Goal: Transaction & Acquisition: Purchase product/service

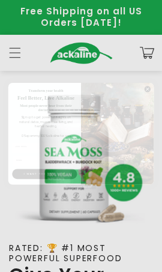
click at [116, 222] on div "Close dialog Transform your health Feel Better, Live Alkaline Most people never…" at bounding box center [81, 136] width 162 height 272
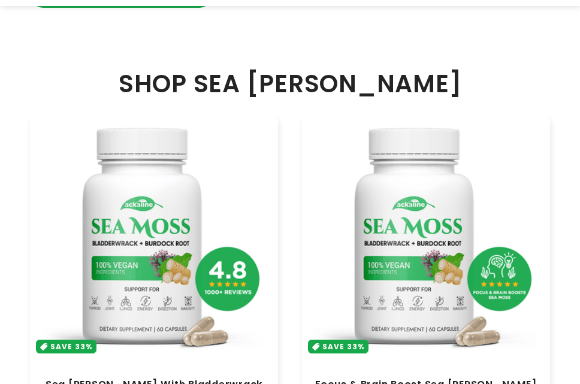
scroll to position [719, 0]
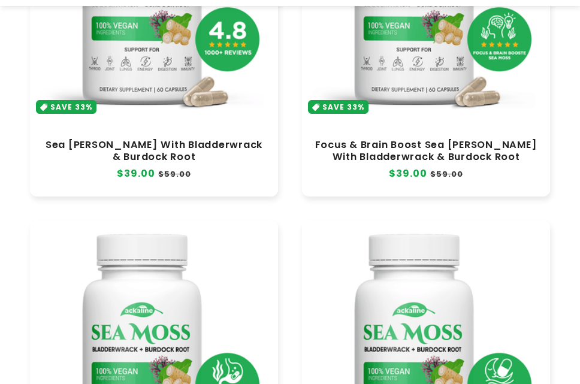
click at [152, 139] on link "Sea [PERSON_NAME] With Bladderwrack & Burdock Root" at bounding box center [154, 151] width 224 height 24
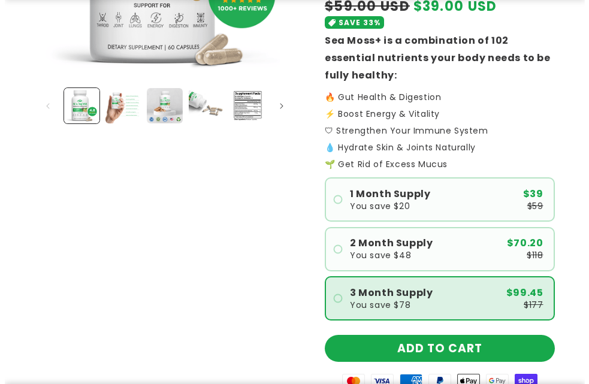
scroll to position [300, 0]
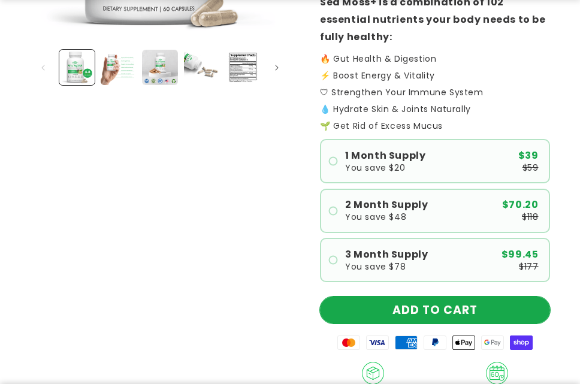
click at [482, 307] on button "ADD TO CART" at bounding box center [435, 310] width 230 height 27
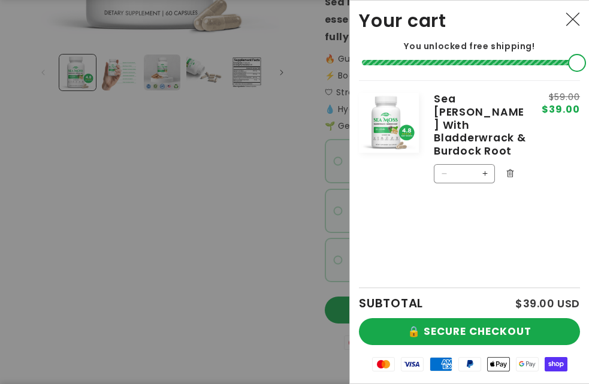
click at [477, 297] on div "SUBTOTAL $39.00 USD" at bounding box center [469, 303] width 221 height 12
click at [477, 318] on button "🔒 SECURE CHECKOUT" at bounding box center [469, 331] width 221 height 27
